Goal: Find specific page/section

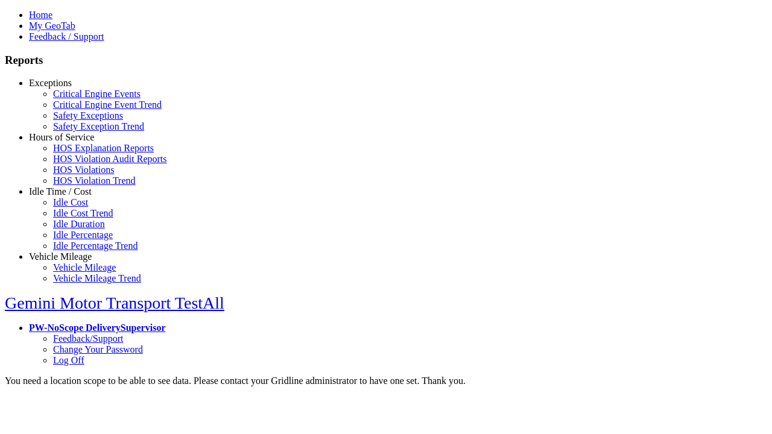
click at [69, 88] on link "Exceptions" at bounding box center [50, 83] width 43 height 10
click at [78, 99] on link "Critical Engine Events" at bounding box center [96, 94] width 87 height 10
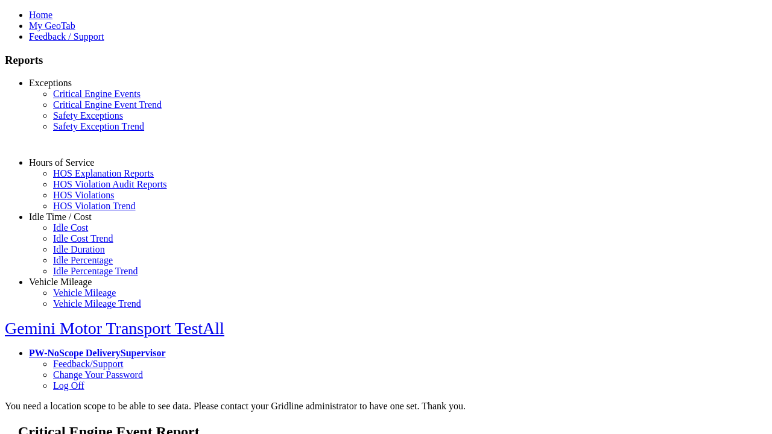
select select "**"
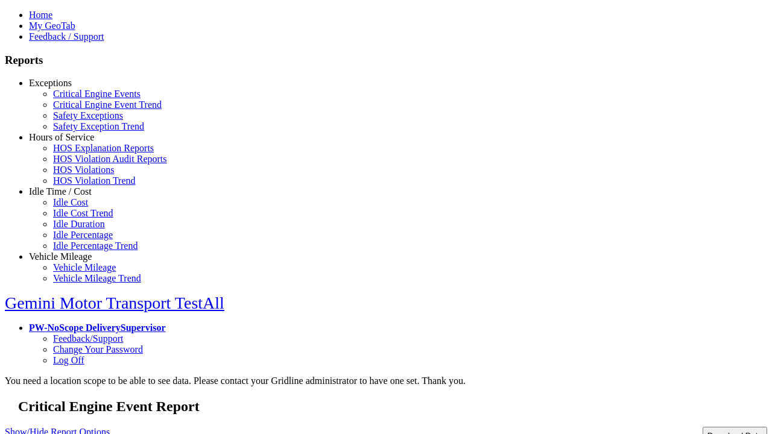
type input "**********"
